Goal: Obtain resource: Download file/media

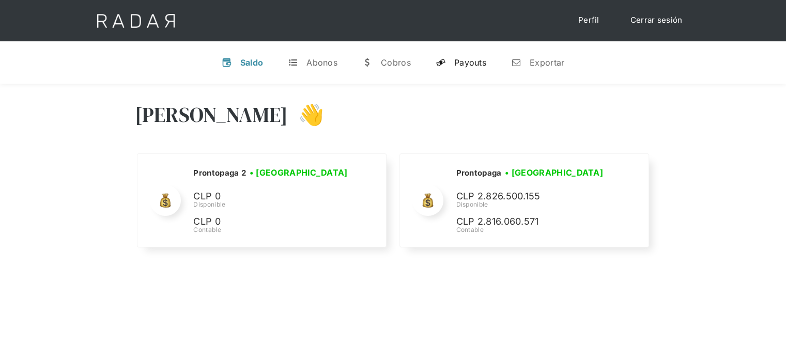
click at [452, 63] on link "y Payouts" at bounding box center [461, 62] width 67 height 27
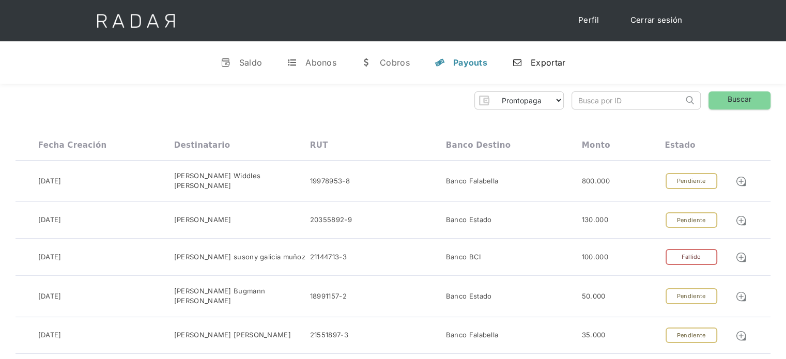
click at [521, 62] on div "n" at bounding box center [517, 62] width 10 height 10
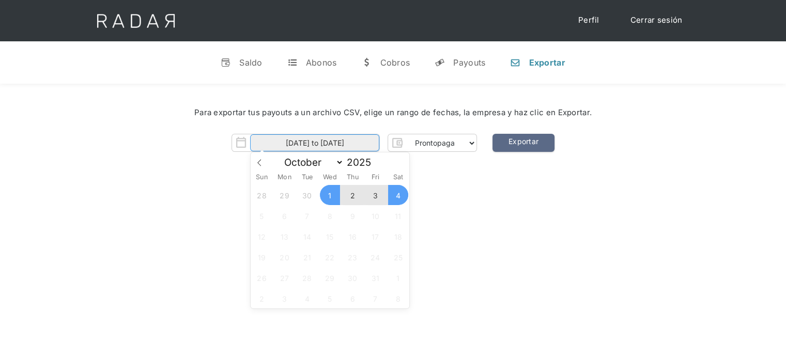
click at [366, 146] on body "Cargando... Cerrar sesión Perfil v Saldo t Abonos w Cobros y Payouts n Exportar…" at bounding box center [393, 289] width 786 height 578
click at [395, 202] on span "4" at bounding box center [398, 195] width 20 height 20
type input "[DATE]"
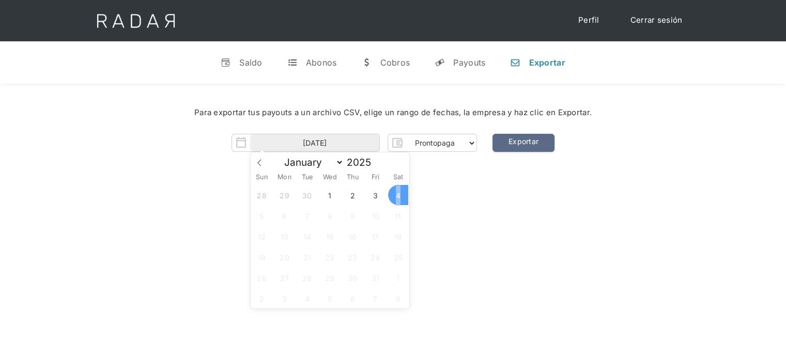
click at [395, 201] on span "4" at bounding box center [398, 195] width 20 height 20
click at [517, 196] on div "Hola José 👋 Cargando tus cuentas... Nombre de la empresa • Conectada • Desconec…" at bounding box center [393, 263] width 786 height 359
click at [536, 148] on link "Exportar" at bounding box center [524, 143] width 62 height 18
click at [528, 148] on link "Exportar" at bounding box center [524, 143] width 62 height 18
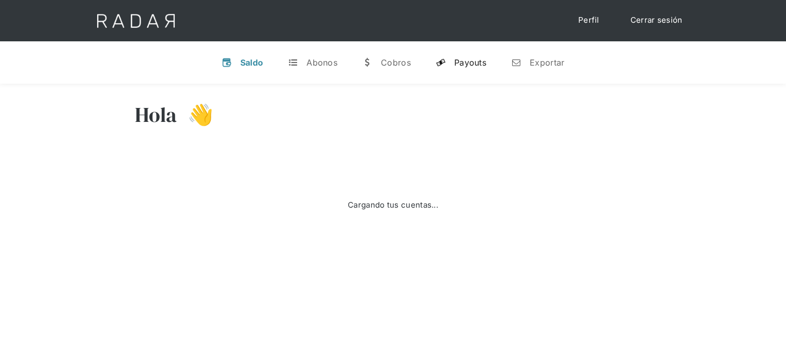
click at [476, 60] on div "Payouts" at bounding box center [470, 62] width 32 height 10
select select "prontopaga"
